Goal: Information Seeking & Learning: Learn about a topic

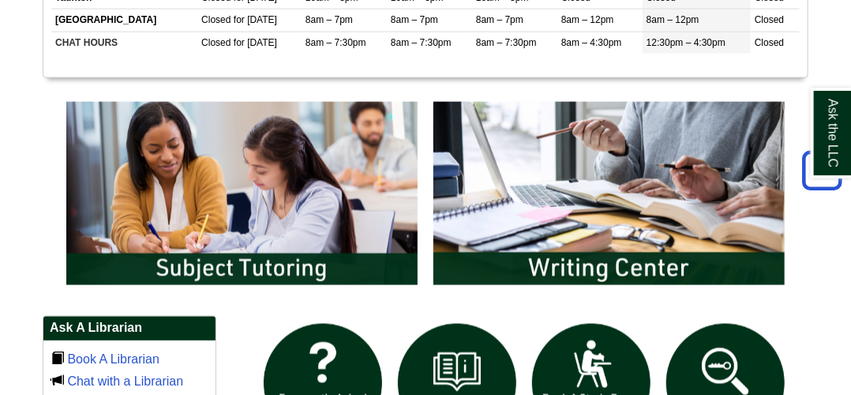
scroll to position [948, 0]
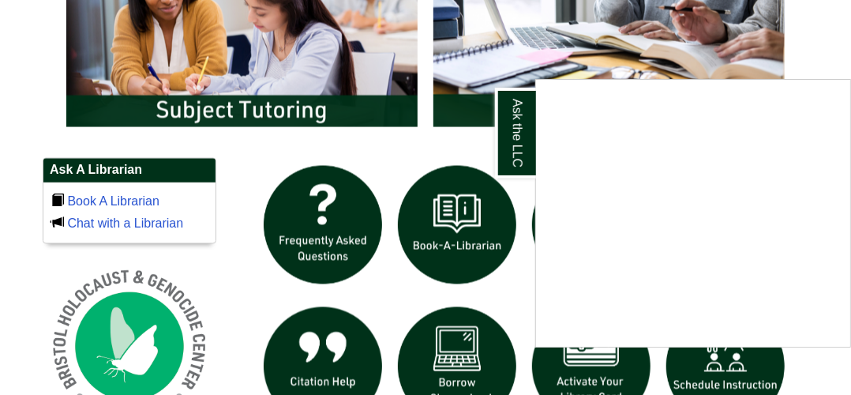
click at [468, 56] on div "Ask the LLC" at bounding box center [425, 197] width 851 height 395
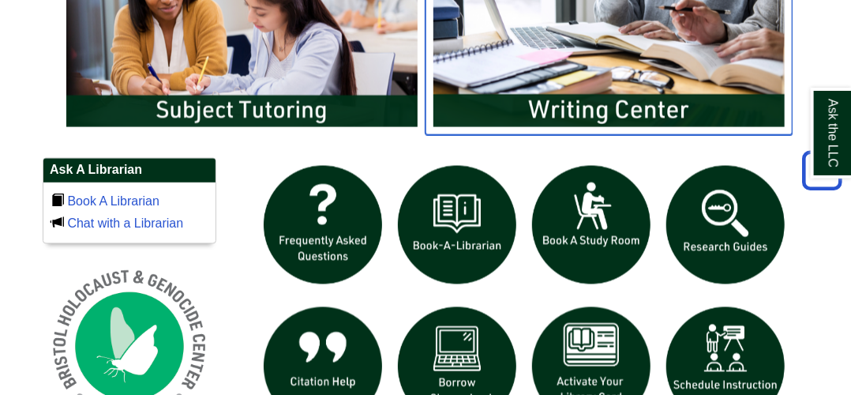
click at [583, 135] on img "slideshow" at bounding box center [609, 35] width 367 height 199
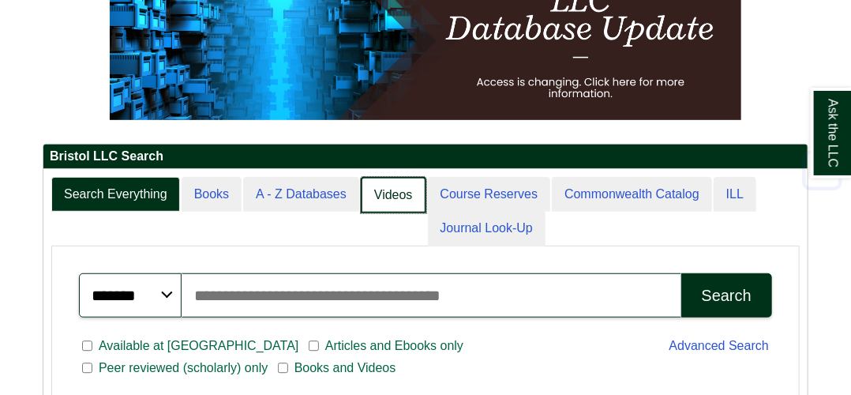
scroll to position [316, 0]
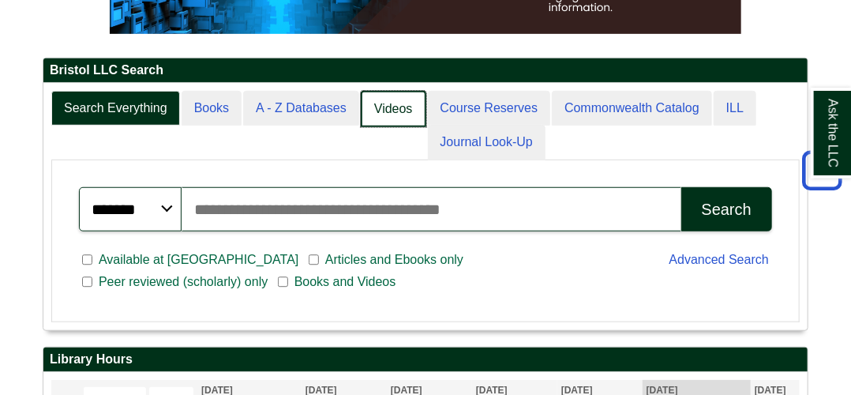
click at [378, 128] on link "Videos" at bounding box center [394, 109] width 66 height 37
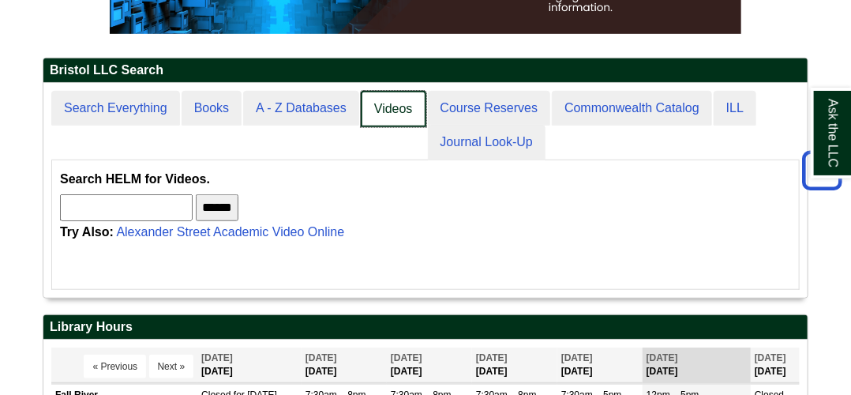
scroll to position [8, 7]
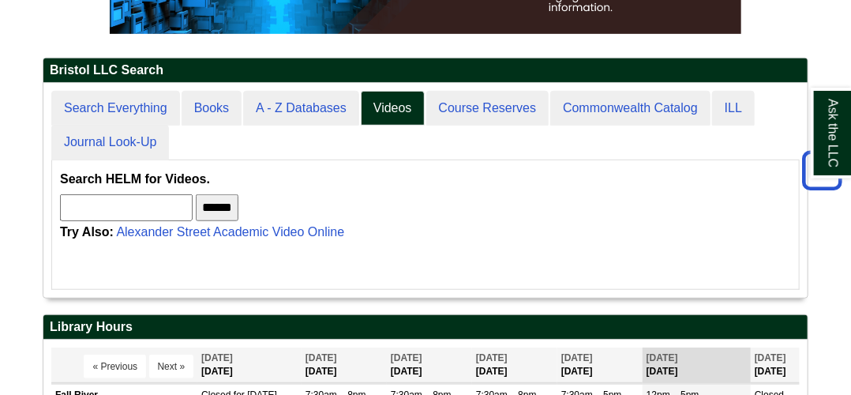
click at [167, 221] on input "text" at bounding box center [126, 207] width 133 height 27
type input "**********"
click at [239, 221] on input "******" at bounding box center [217, 207] width 43 height 27
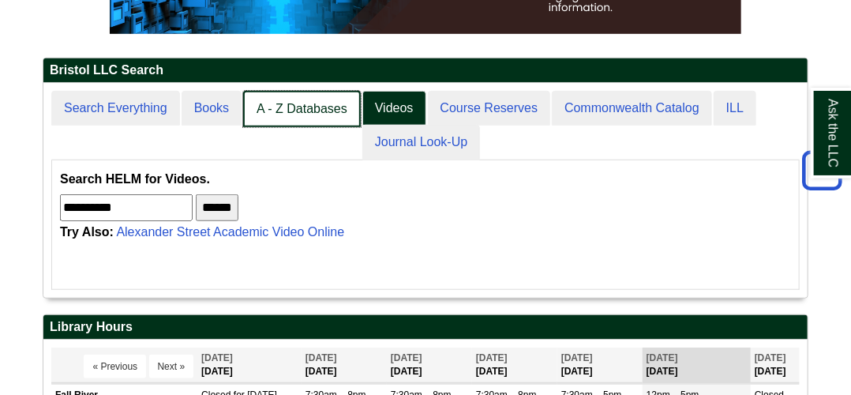
click at [307, 128] on link "A - Z Databases" at bounding box center [302, 109] width 118 height 37
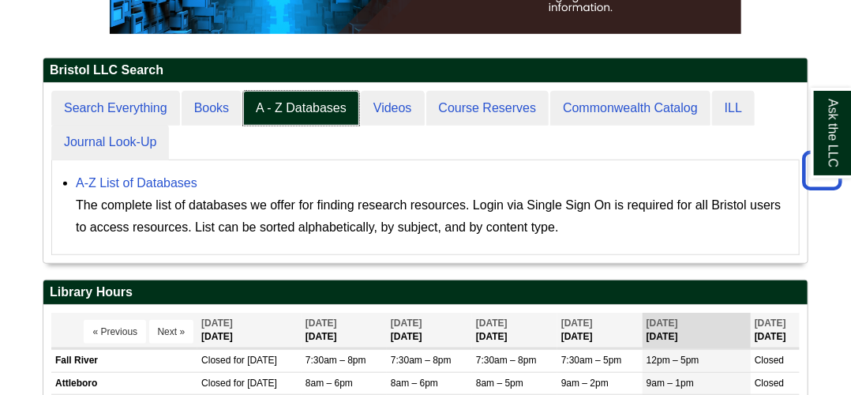
scroll to position [395, 0]
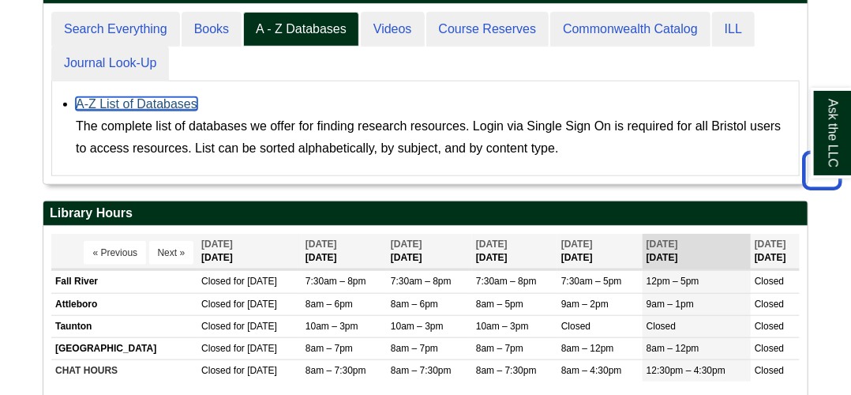
click at [155, 111] on link "A-Z List of Databases" at bounding box center [137, 103] width 122 height 13
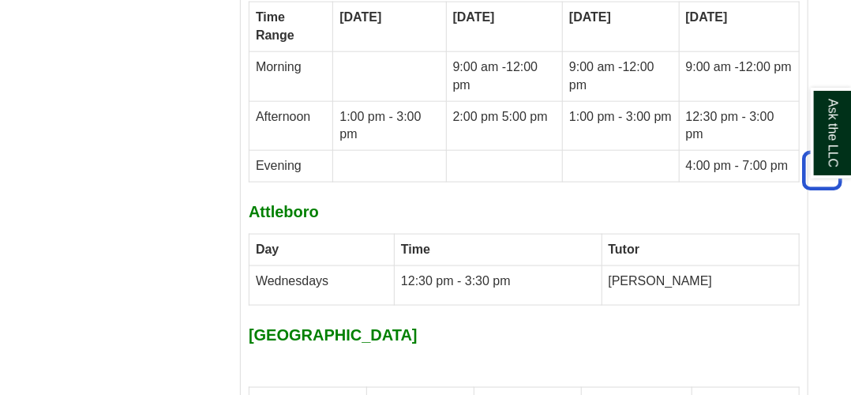
scroll to position [7111, 0]
